Goal: Book appointment/travel/reservation

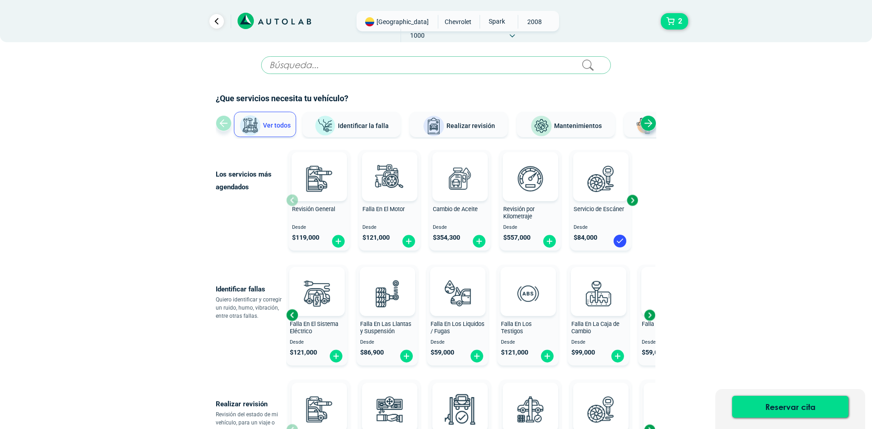
scroll to position [206, 0]
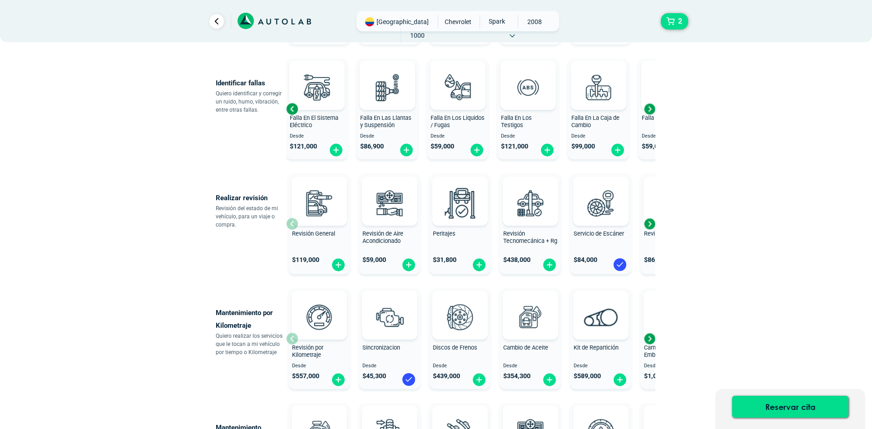
scroll to position [51, 0]
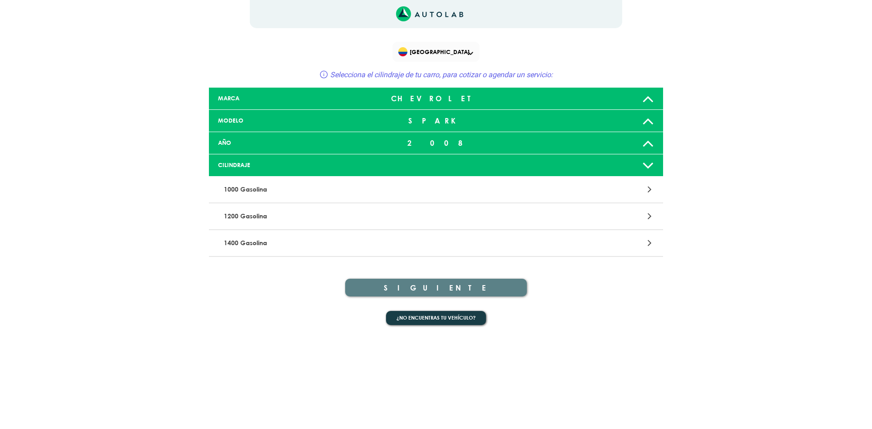
scroll to position [251, 0]
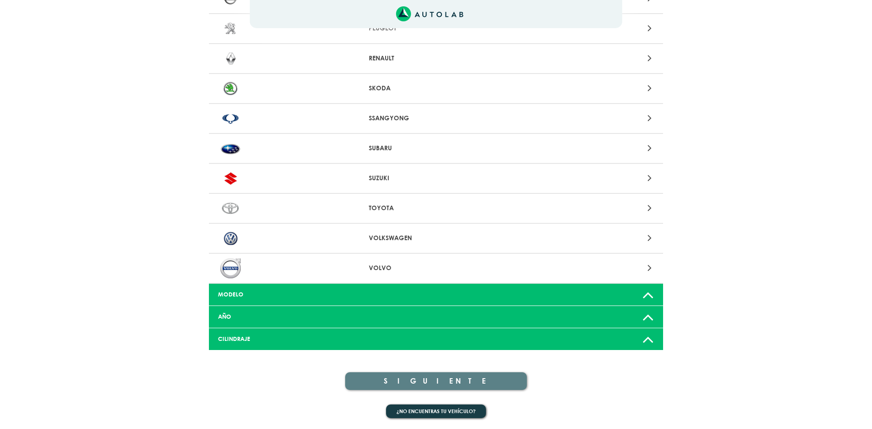
scroll to position [110, 0]
